Goal: Information Seeking & Learning: Learn about a topic

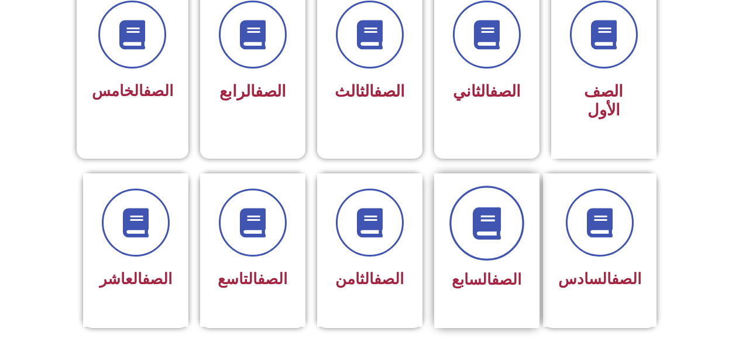
scroll to position [351, 0]
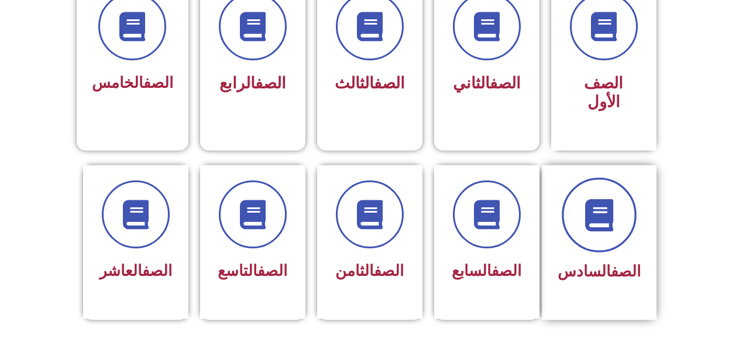
click at [631, 192] on span at bounding box center [599, 214] width 75 height 75
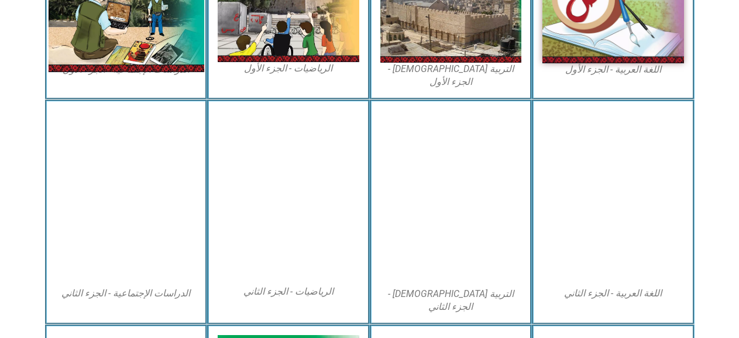
scroll to position [468, 0]
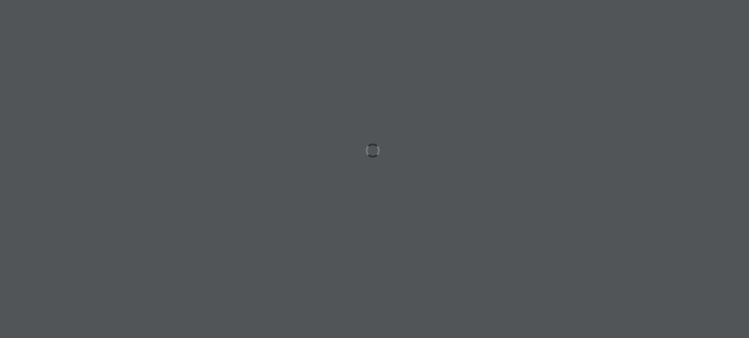
scroll to position [0, 32]
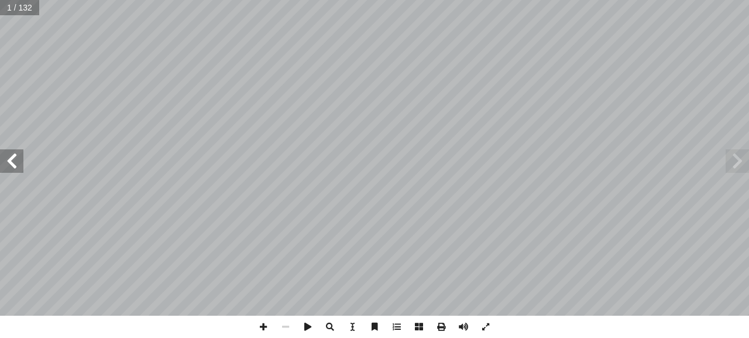
click at [6, 162] on span at bounding box center [11, 160] width 23 height 23
click at [6, 161] on span at bounding box center [11, 160] width 23 height 23
click at [7, 162] on span at bounding box center [11, 160] width 23 height 23
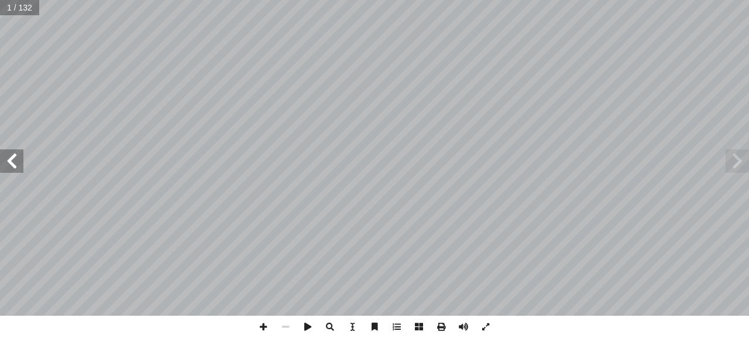
click at [7, 162] on span at bounding box center [11, 160] width 23 height 23
click at [6, 163] on span at bounding box center [11, 160] width 23 height 23
click at [5, 163] on span at bounding box center [11, 160] width 23 height 23
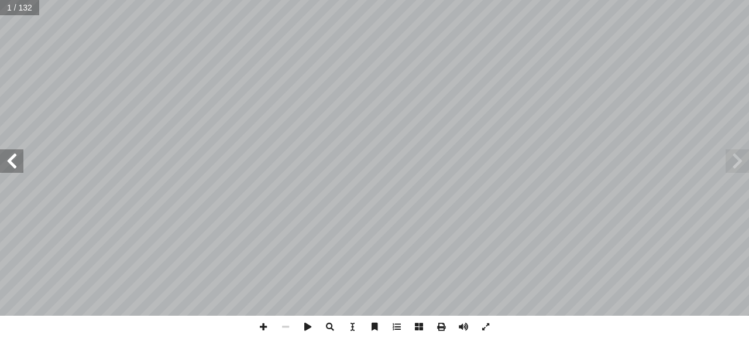
click at [6, 162] on span at bounding box center [11, 160] width 23 height 23
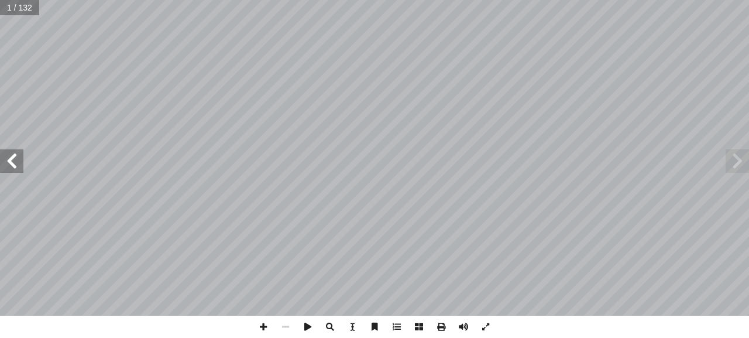
click at [6, 162] on span at bounding box center [11, 160] width 23 height 23
click at [6, 161] on span at bounding box center [11, 160] width 23 height 23
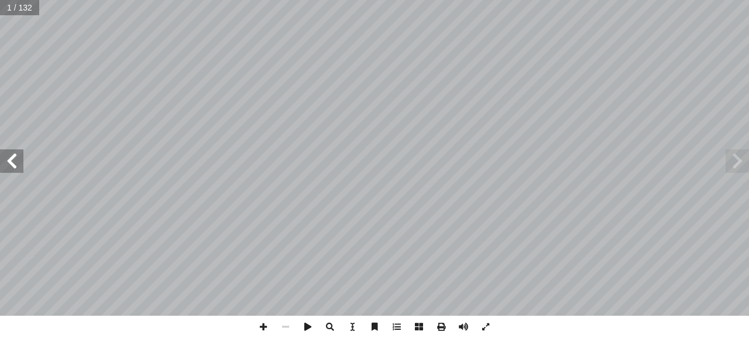
click at [8, 161] on span at bounding box center [11, 160] width 23 height 23
click at [7, 167] on span at bounding box center [11, 160] width 23 height 23
drag, startPoint x: 7, startPoint y: 167, endPoint x: 6, endPoint y: 160, distance: 7.0
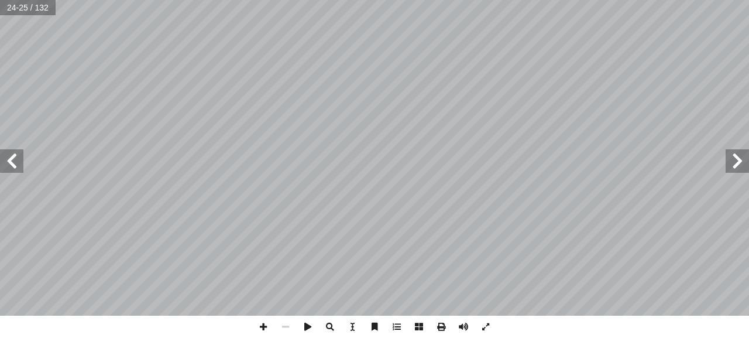
click at [7, 164] on span at bounding box center [11, 160] width 23 height 23
click at [6, 159] on span at bounding box center [11, 160] width 23 height 23
click at [7, 158] on span at bounding box center [11, 160] width 23 height 23
click at [7, 157] on span at bounding box center [11, 160] width 23 height 23
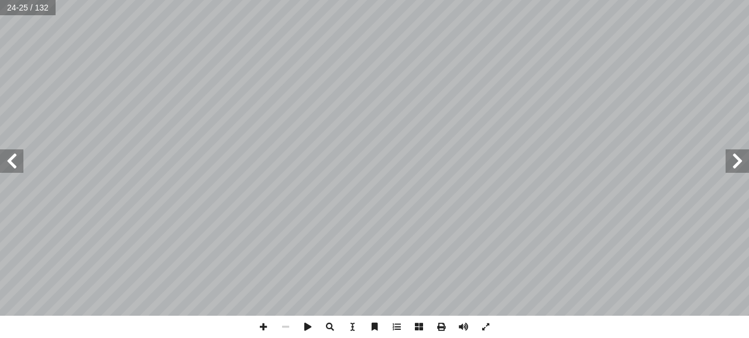
click at [4, 156] on span at bounding box center [11, 160] width 23 height 23
click at [4, 160] on span at bounding box center [11, 160] width 23 height 23
click at [5, 163] on span at bounding box center [11, 160] width 23 height 23
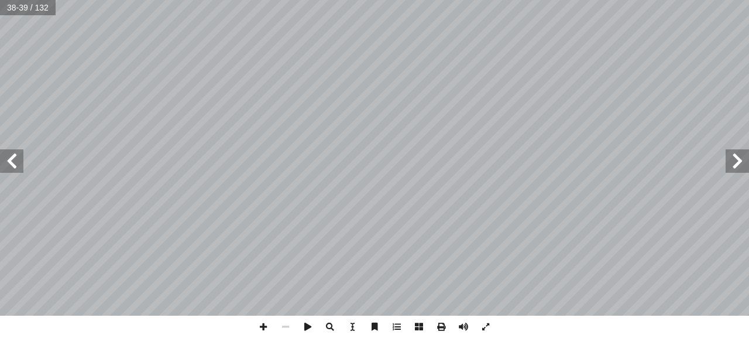
click at [8, 163] on span at bounding box center [11, 160] width 23 height 23
click at [11, 163] on span at bounding box center [11, 160] width 23 height 23
click at [11, 162] on span at bounding box center [11, 160] width 23 height 23
click at [11, 163] on span at bounding box center [11, 160] width 23 height 23
click at [11, 162] on span at bounding box center [11, 160] width 23 height 23
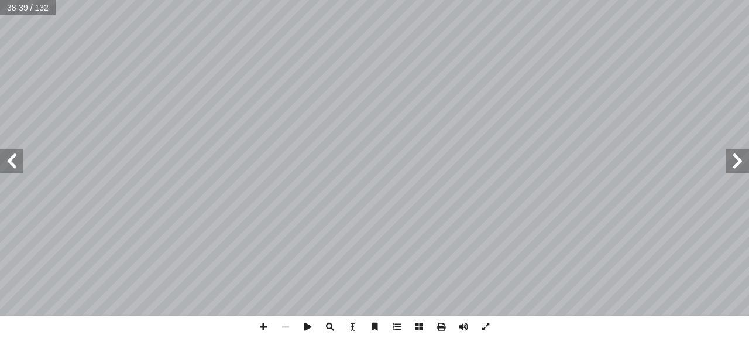
click at [11, 162] on span at bounding box center [11, 160] width 23 height 23
click at [742, 160] on span at bounding box center [737, 160] width 23 height 23
click at [265, 325] on span at bounding box center [263, 327] width 22 height 22
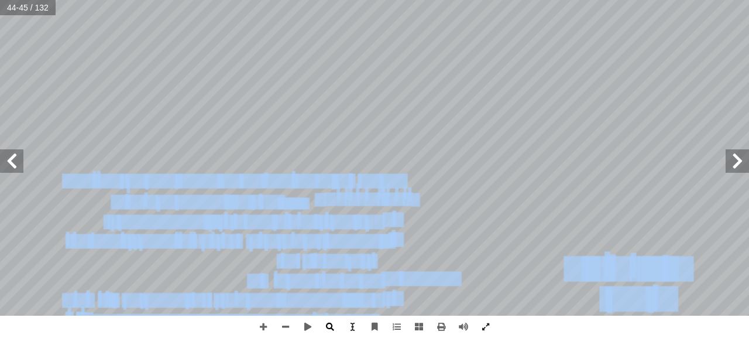
click at [351, 322] on div "40 ُ رس َّ الد ع ِ ب � ّ الس لى � تع ِ ه ّ الل ِ ء � سم أ ا من ) ُ الودود ُ ه ّ…" at bounding box center [374, 169] width 749 height 338
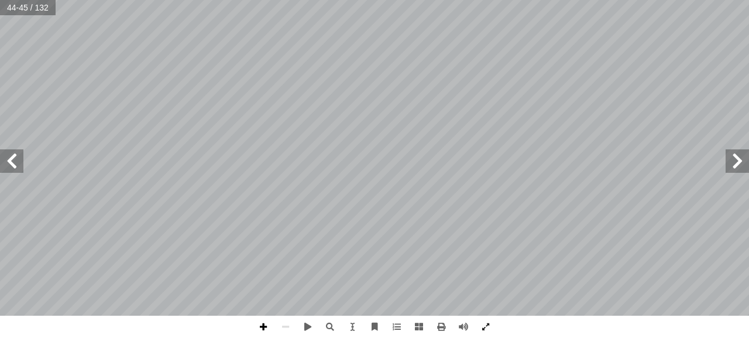
click at [263, 331] on span at bounding box center [263, 327] width 22 height 22
click at [220, 323] on div "40 ُ رس َّ الد ع ِ ب � ّ الس لى � تع ِ ه ّ الل ِ ء � سم أ ا من ) ُ الودود ُ ه ّ…" at bounding box center [374, 169] width 749 height 338
click at [8, 165] on span at bounding box center [11, 160] width 23 height 23
click at [7, 163] on span at bounding box center [11, 160] width 23 height 23
click at [738, 160] on span at bounding box center [737, 160] width 23 height 23
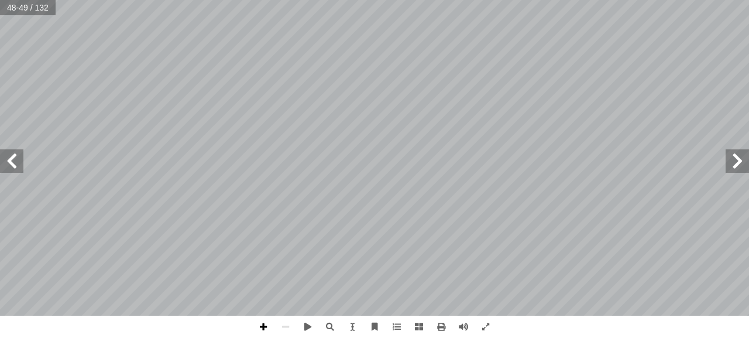
click at [258, 323] on span at bounding box center [263, 327] width 22 height 22
click at [257, 323] on span at bounding box center [263, 327] width 22 height 22
click at [286, 324] on span at bounding box center [286, 327] width 22 height 22
click at [289, 323] on span at bounding box center [286, 327] width 22 height 22
